Goal: Navigation & Orientation: Find specific page/section

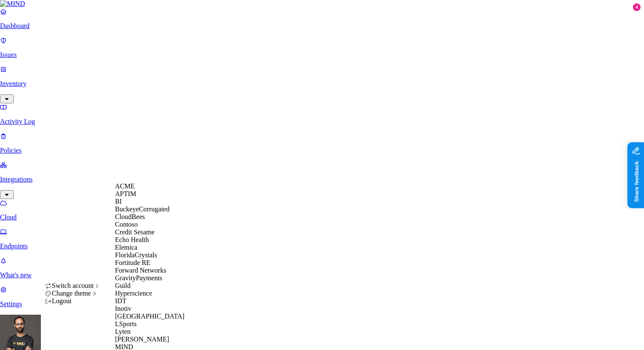
scroll to position [484, 0]
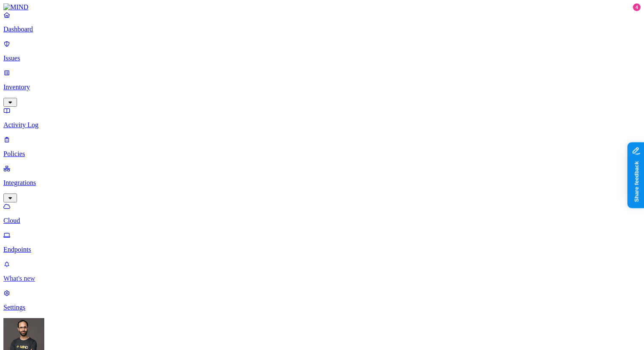
click at [57, 283] on p "What's new" at bounding box center [321, 279] width 637 height 8
click at [46, 83] on p "Inventory" at bounding box center [321, 87] width 637 height 8
click at [34, 237] on p "Integrations" at bounding box center [321, 241] width 637 height 8
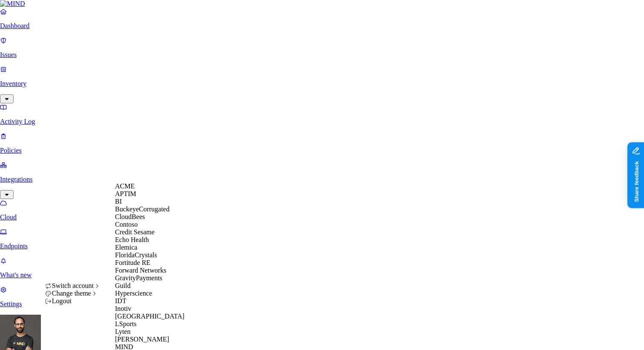
scroll to position [414, 0]
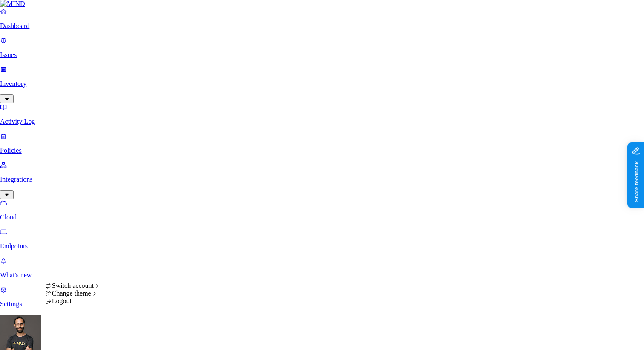
click at [82, 305] on div "Logout" at bounding box center [73, 302] width 56 height 8
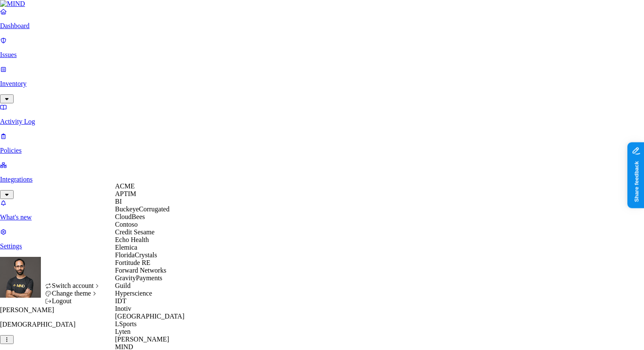
scroll to position [442, 0]
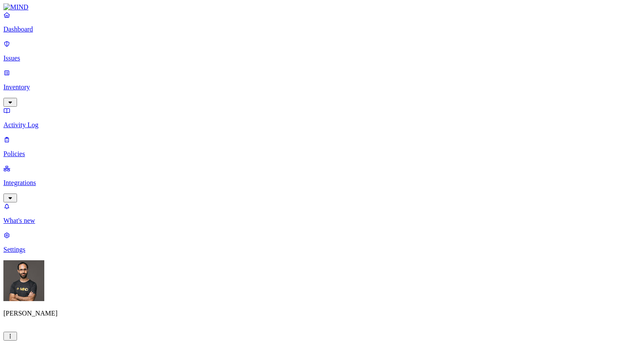
click at [49, 179] on p "Integrations" at bounding box center [321, 183] width 637 height 8
